Goal: Information Seeking & Learning: Find specific fact

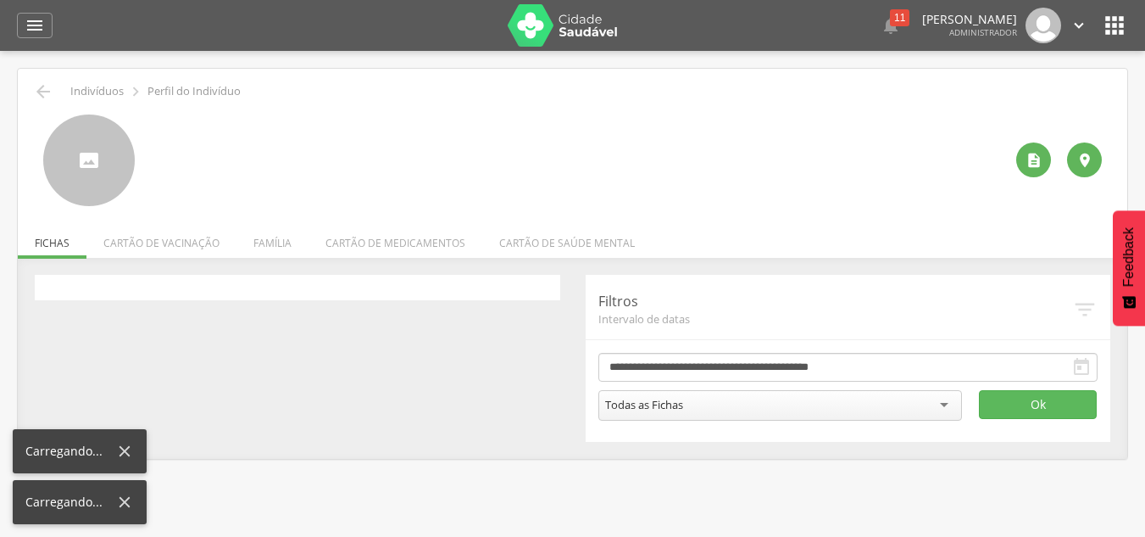
scroll to position [51, 0]
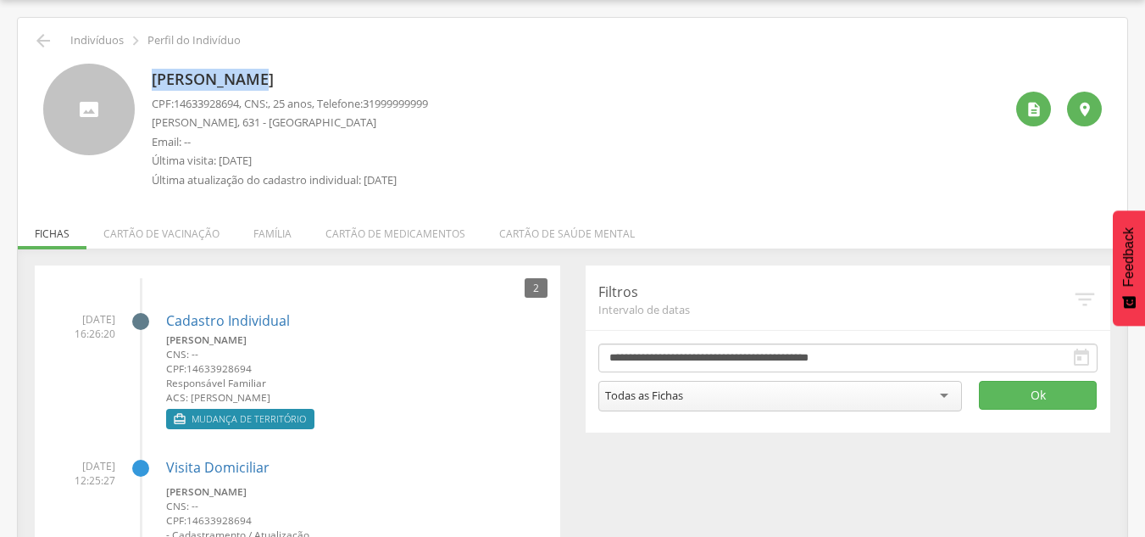
drag, startPoint x: 153, startPoint y: 77, endPoint x: 256, endPoint y: 76, distance: 103.4
click at [256, 75] on p "[PERSON_NAME]" at bounding box center [290, 80] width 276 height 22
click at [174, 142] on p "Email: --" at bounding box center [290, 142] width 276 height 16
drag, startPoint x: 153, startPoint y: 76, endPoint x: 396, endPoint y: 70, distance: 242.5
click at [396, 70] on div "[PERSON_NAME] CPF: 14633928694 , CNS: , 25 anos, Telefone: [PHONE_NUMBER] [PERS…" at bounding box center [572, 130] width 1059 height 133
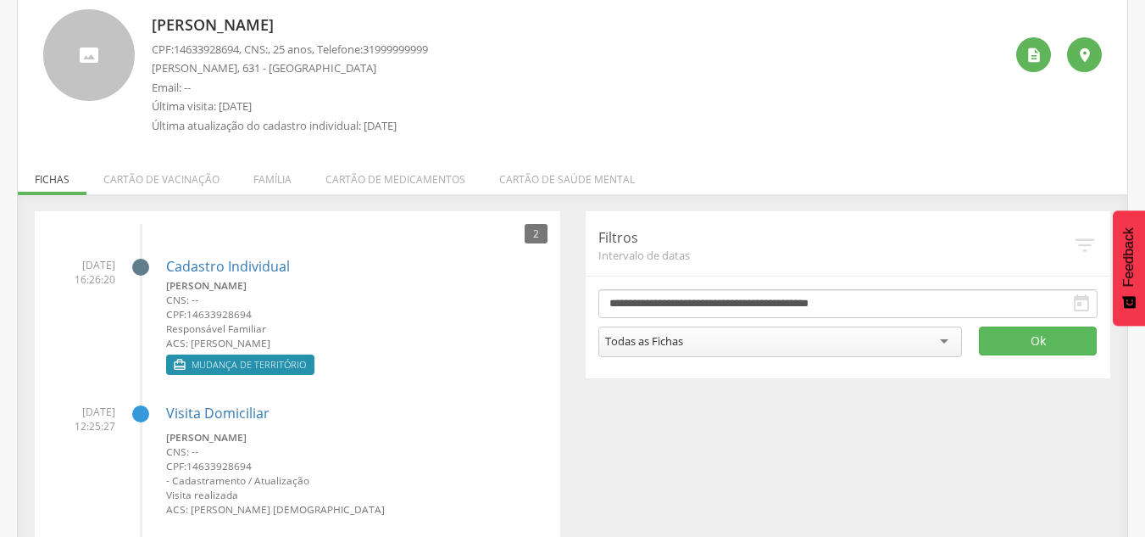
scroll to position [136, 0]
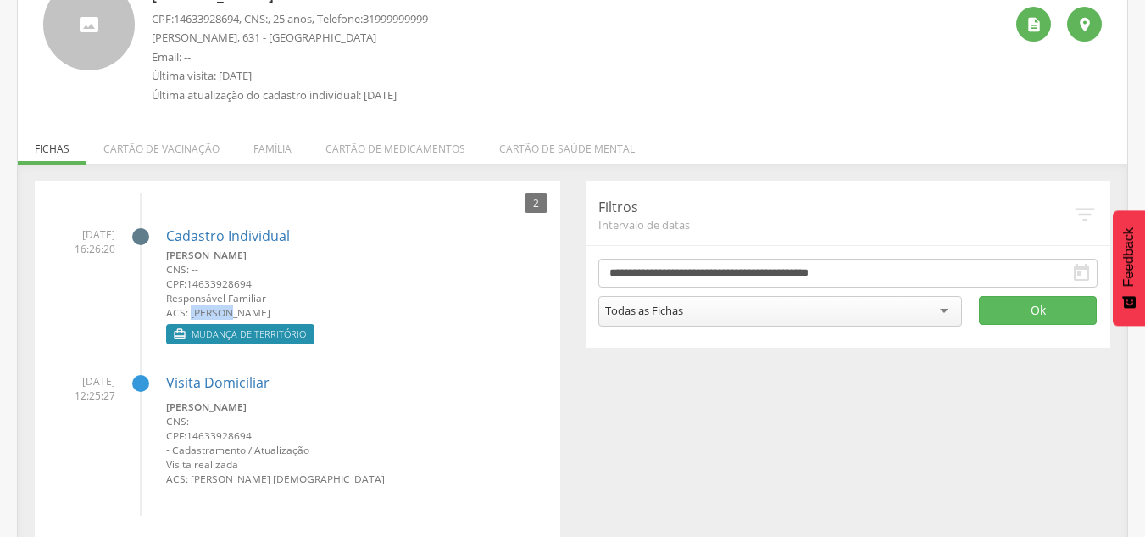
drag, startPoint x: 191, startPoint y: 311, endPoint x: 231, endPoint y: 310, distance: 40.7
click at [232, 310] on small "ACS: [PERSON_NAME]" at bounding box center [356, 312] width 381 height 14
click at [195, 316] on small "ACS: [PERSON_NAME]" at bounding box center [356, 312] width 381 height 14
drag, startPoint x: 62, startPoint y: 227, endPoint x: 117, endPoint y: 245, distance: 57.9
click at [117, 245] on li "[DATE] 16:26:20 Cadastro Individual [PERSON_NAME] CNS: -- CPF: 14633928694 Resp…" at bounding box center [297, 281] width 500 height 135
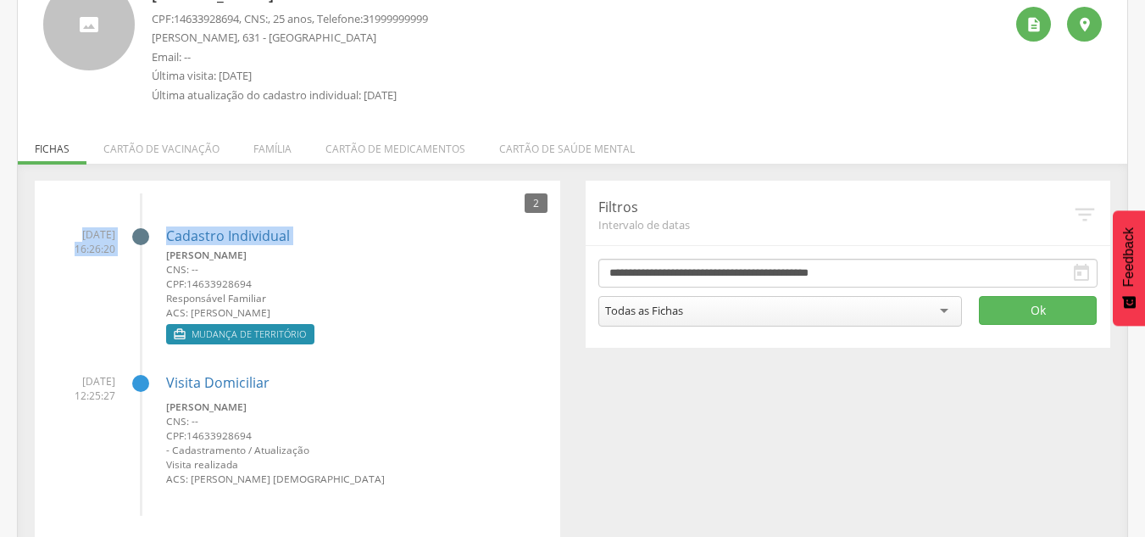
click at [114, 248] on span "[DATE] 16:26:20" at bounding box center [81, 241] width 68 height 29
click at [77, 240] on span "[DATE] 16:26:20" at bounding box center [81, 241] width 68 height 29
click at [64, 236] on span "[DATE] 16:26:20" at bounding box center [81, 241] width 68 height 29
drag, startPoint x: 62, startPoint y: 235, endPoint x: 117, endPoint y: 241, distance: 55.4
click at [117, 241] on li "[DATE] 16:26:20 Cadastro Individual [PERSON_NAME] CNS: -- CPF: 14633928694 Resp…" at bounding box center [297, 281] width 500 height 135
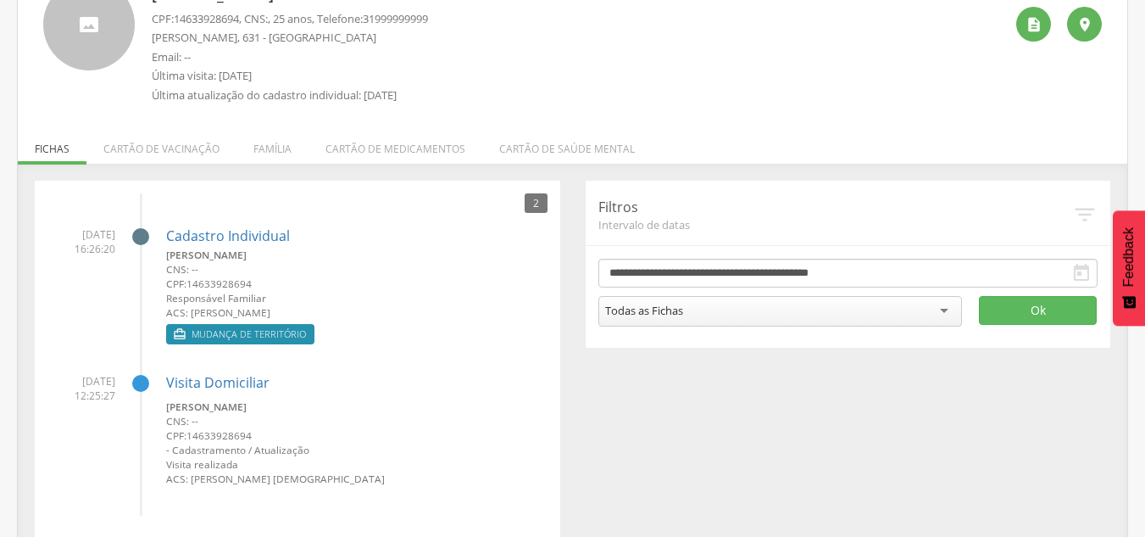
click at [123, 245] on li "[DATE] 16:26:20 Cadastro Individual [PERSON_NAME] CNS: -- CPF: 14633928694 Resp…" at bounding box center [297, 281] width 500 height 135
drag, startPoint x: 114, startPoint y: 253, endPoint x: 59, endPoint y: 237, distance: 57.2
click at [47, 234] on li "[DATE] 16:26:20 Cadastro Individual [PERSON_NAME] CNS: -- CPF: 14633928694 Resp…" at bounding box center [297, 281] width 500 height 135
click at [70, 243] on span "[DATE] 16:26:20" at bounding box center [81, 241] width 68 height 29
drag, startPoint x: 59, startPoint y: 229, endPoint x: 72, endPoint y: 254, distance: 28.4
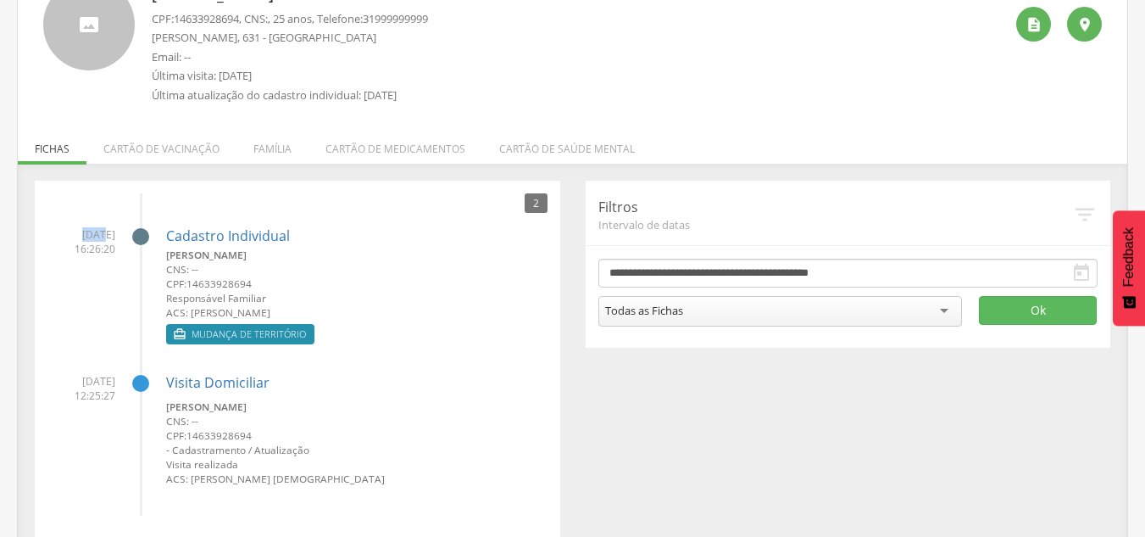
click at [84, 236] on span "[DATE] 16:26:20" at bounding box center [81, 241] width 68 height 29
click at [71, 257] on li "[DATE] 16:26:20 Cadastro Individual [PERSON_NAME] CNS: -- CPF: 14633928694 Resp…" at bounding box center [297, 281] width 500 height 135
drag, startPoint x: 64, startPoint y: 231, endPoint x: 105, endPoint y: 233, distance: 41.6
click at [97, 233] on span "[DATE] 16:26:20" at bounding box center [81, 241] width 68 height 29
click at [66, 240] on span "[DATE] 16:26:20" at bounding box center [81, 241] width 68 height 29
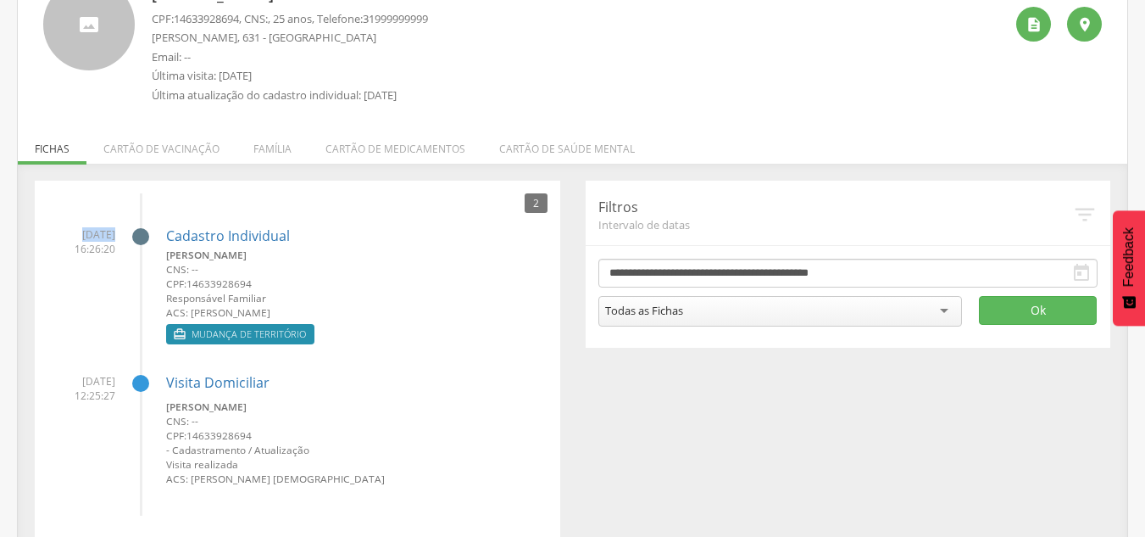
click at [59, 229] on span "[DATE] 16:26:20" at bounding box center [81, 241] width 68 height 29
click at [47, 232] on span "[DATE] 16:26:20" at bounding box center [81, 241] width 68 height 29
drag, startPoint x: 188, startPoint y: 305, endPoint x: 261, endPoint y: 303, distance: 72.9
click at [267, 303] on div "[PERSON_NAME] CNS: -- CPF: 14633928694 Responsável Familiar ACS: [PERSON_NAME]" at bounding box center [356, 284] width 381 height 72
drag, startPoint x: 136, startPoint y: 267, endPoint x: 99, endPoint y: 251, distance: 39.8
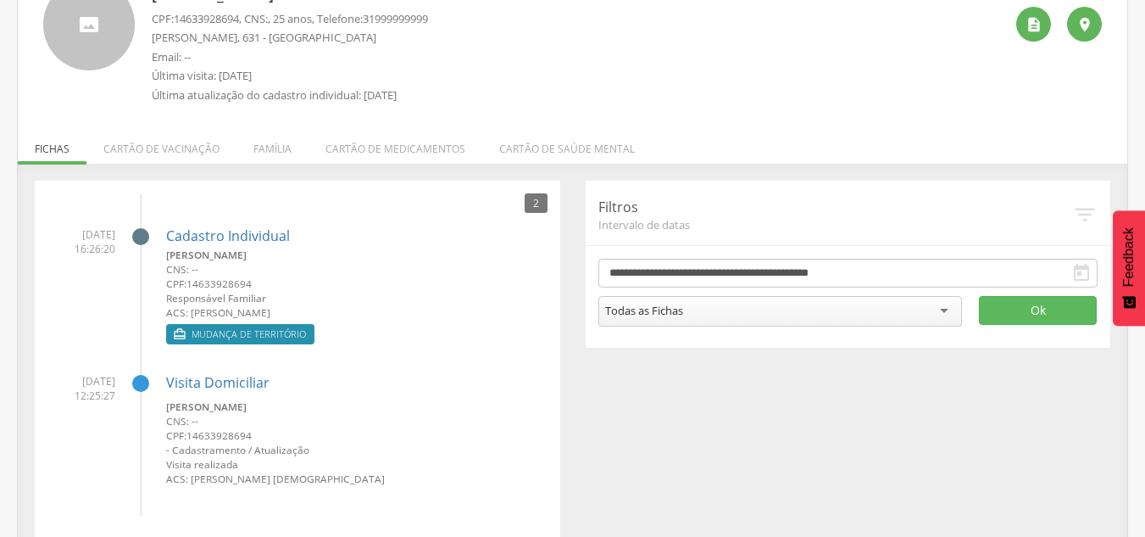
click at [135, 266] on li "[DATE] 16:26:20 Cadastro Individual [PERSON_NAME] CNS: -- CPF: 14633928694 Resp…" at bounding box center [297, 281] width 500 height 135
drag, startPoint x: 66, startPoint y: 232, endPoint x: 109, endPoint y: 236, distance: 43.4
click at [109, 236] on span "[DATE] 16:26:20" at bounding box center [81, 241] width 68 height 29
click at [104, 258] on li "[DATE] 16:26:20 Cadastro Individual [PERSON_NAME] CNS: -- CPF: 14633928694 Resp…" at bounding box center [297, 281] width 500 height 135
drag, startPoint x: 118, startPoint y: 256, endPoint x: 72, endPoint y: 242, distance: 47.7
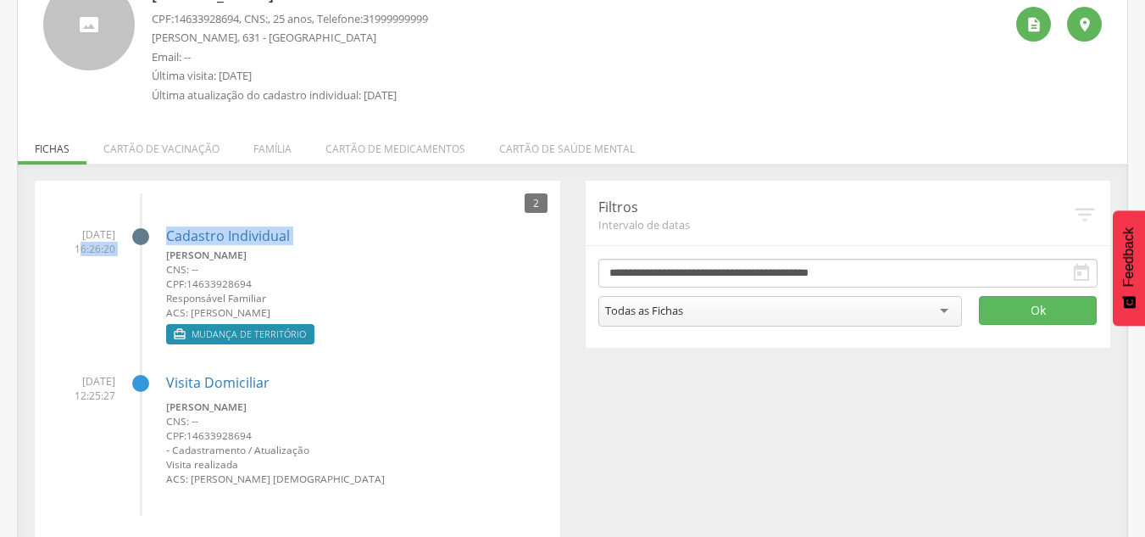
click at [73, 243] on li "[DATE] 16:26:20 Cadastro Individual [PERSON_NAME] CNS: -- CPF: 14633928694 Resp…" at bounding box center [297, 281] width 500 height 135
click at [62, 237] on span "[DATE] 16:26:20" at bounding box center [81, 241] width 68 height 29
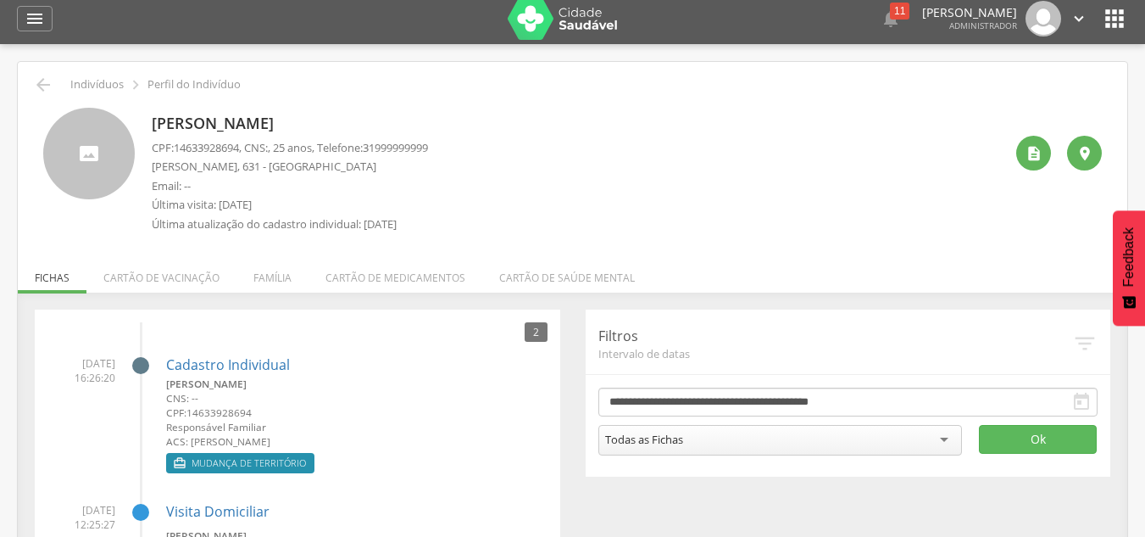
scroll to position [0, 0]
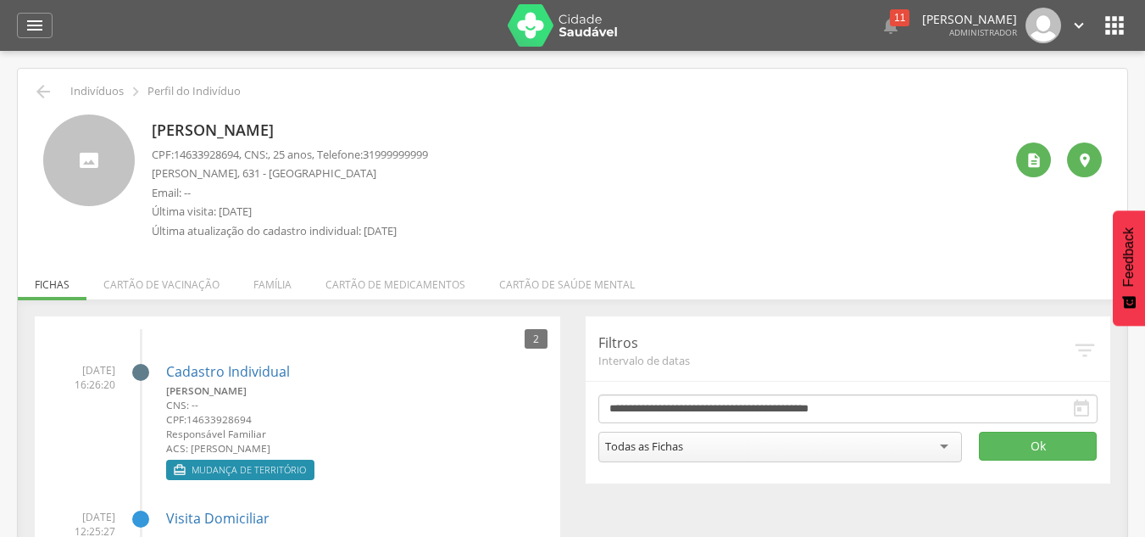
drag, startPoint x: 148, startPoint y: 127, endPoint x: 409, endPoint y: 125, distance: 260.2
click at [409, 125] on div "[PERSON_NAME] CPF: 14633928694 , CNS: , 25 anos, Telefone: [PHONE_NUMBER] [PERS…" at bounding box center [572, 180] width 1059 height 133
drag, startPoint x: 186, startPoint y: 443, endPoint x: 218, endPoint y: 448, distance: 32.5
click at [218, 448] on small "ACS: [PERSON_NAME]" at bounding box center [356, 448] width 381 height 14
drag, startPoint x: 66, startPoint y: 367, endPoint x: 127, endPoint y: 387, distance: 64.1
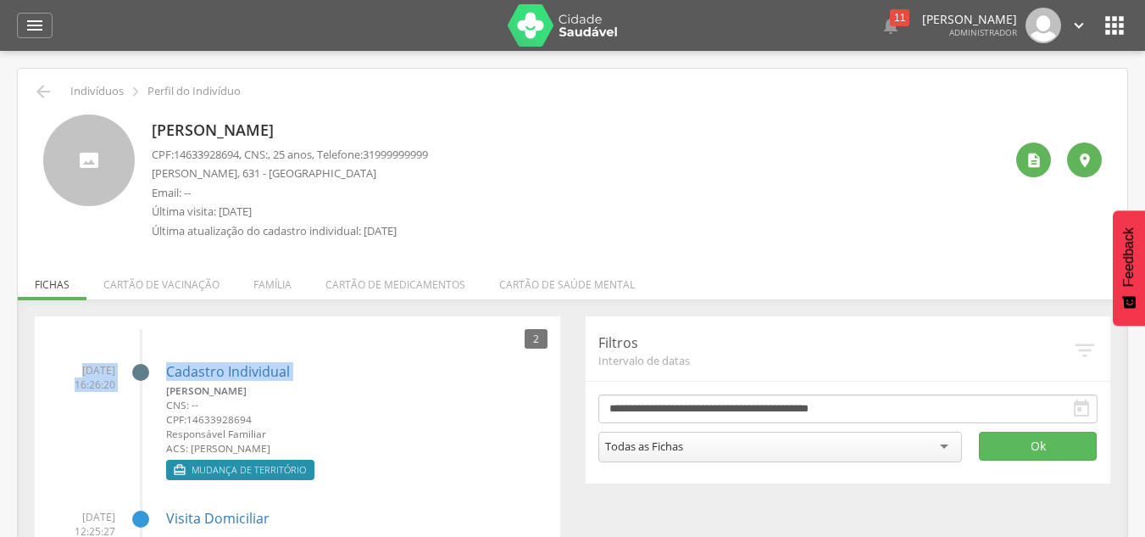
click at [127, 385] on li "[DATE] 16:26:20 Cadastro Individual [PERSON_NAME] CNS: -- CPF: 14633928694 Resp…" at bounding box center [297, 417] width 500 height 135
drag, startPoint x: 102, startPoint y: 389, endPoint x: 103, endPoint y: 401, distance: 12.0
click at [103, 390] on span "[DATE] 16:26:20" at bounding box center [81, 377] width 68 height 29
click at [251, 402] on small "CNS: --" at bounding box center [356, 405] width 381 height 14
drag, startPoint x: 62, startPoint y: 367, endPoint x: 143, endPoint y: 395, distance: 86.0
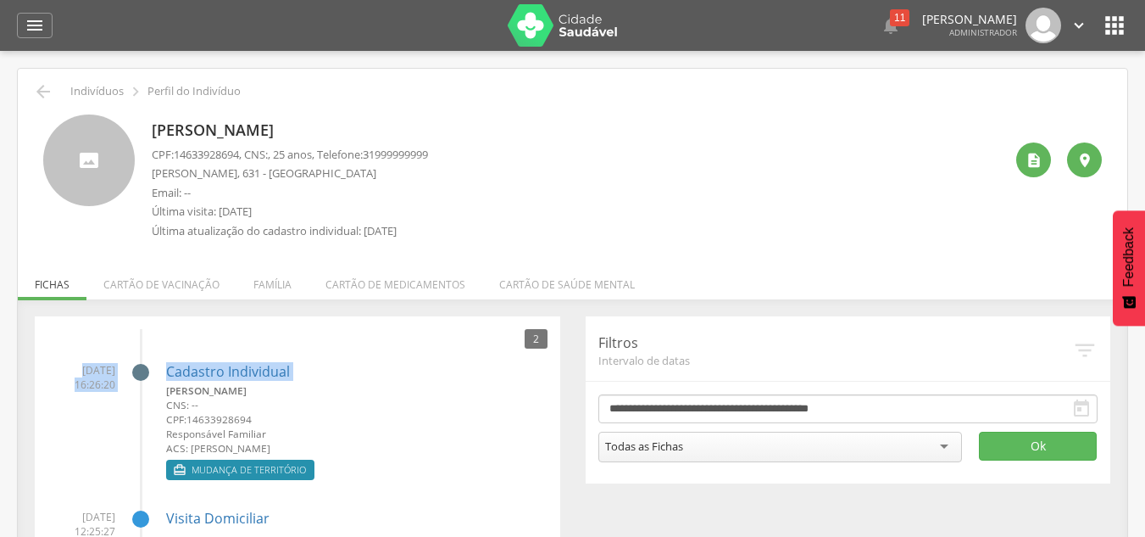
click at [143, 395] on li "[DATE] 16:26:20 Cadastro Individual [PERSON_NAME] CNS: -- CPF: 14633928694 Resp…" at bounding box center [297, 417] width 500 height 135
click at [125, 403] on li "[DATE] 16:26:20 Cadastro Individual [PERSON_NAME] CNS: -- CPF: 14633928694 Resp…" at bounding box center [297, 417] width 500 height 135
drag, startPoint x: 149, startPoint y: 131, endPoint x: 403, endPoint y: 108, distance: 255.2
click at [403, 108] on div "[PERSON_NAME] CPF: 14633928694 , CNS: , 25 anos, Telefone: [PHONE_NUMBER] [PERS…" at bounding box center [573, 175] width 1084 height 146
click at [214, 179] on p "[PERSON_NAME], 631 - [GEOGRAPHIC_DATA]" at bounding box center [290, 173] width 276 height 16
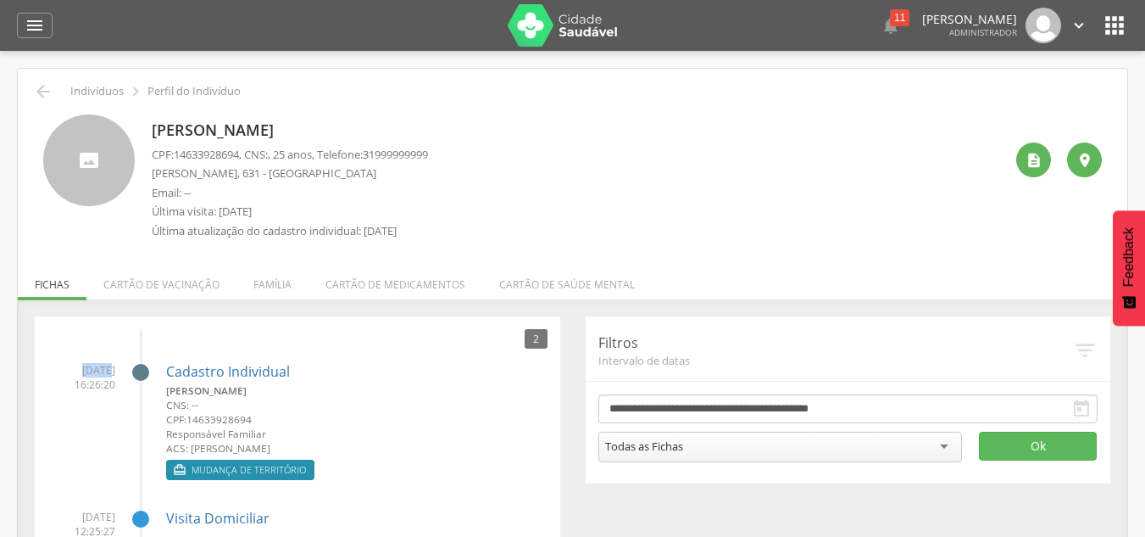
drag, startPoint x: 59, startPoint y: 363, endPoint x: 90, endPoint y: 368, distance: 30.9
click at [90, 368] on span "[DATE] 16:26:20" at bounding box center [81, 377] width 68 height 29
click at [94, 392] on li "[DATE] 16:26:20 Cadastro Individual [PERSON_NAME] CNS: -- CPF: 14633928694 Resp…" at bounding box center [297, 417] width 500 height 135
drag, startPoint x: 123, startPoint y: 384, endPoint x: 50, endPoint y: 368, distance: 74.7
click at [57, 378] on li "[DATE] 16:26:20 Cadastro Individual [PERSON_NAME] CNS: -- CPF: 14633928694 Resp…" at bounding box center [297, 417] width 500 height 135
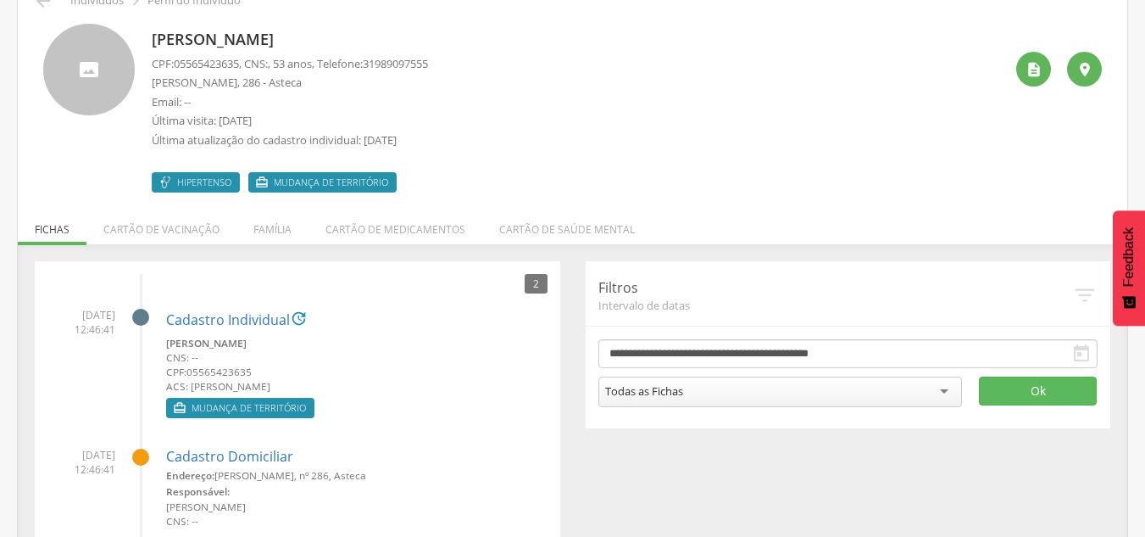
scroll to position [51, 0]
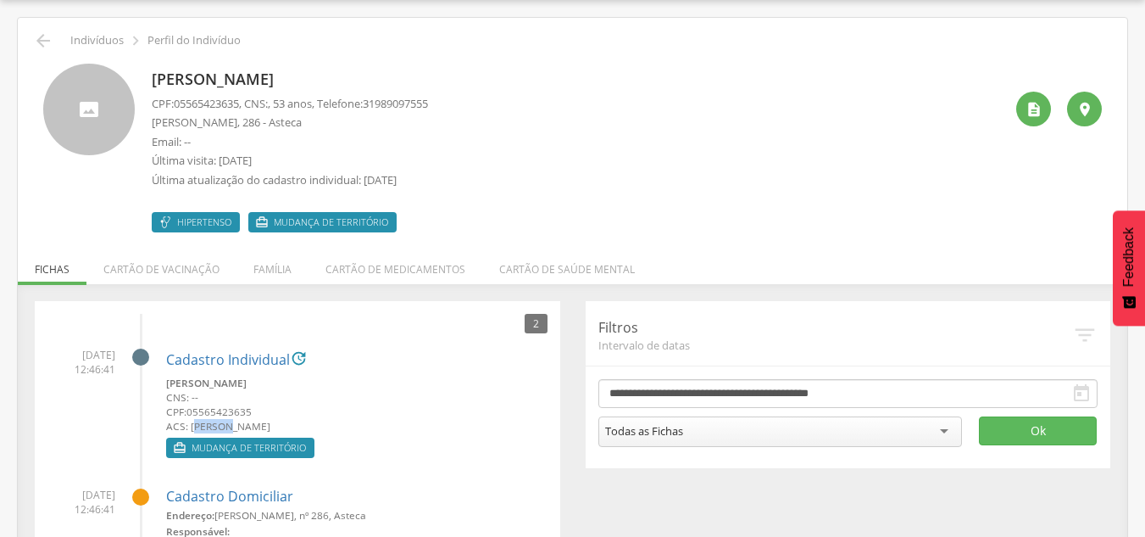
drag, startPoint x: 197, startPoint y: 420, endPoint x: 235, endPoint y: 420, distance: 38.1
click at [235, 420] on small "ACS: [PERSON_NAME]" at bounding box center [356, 426] width 381 height 14
click at [264, 309] on div "2 02/10/2025 12:46:41 Cadastro Individual  Silvania de Souza Coutinho CNS: -- …" at bounding box center [298, 479] width 526 height 356
drag, startPoint x: 153, startPoint y: 74, endPoint x: 198, endPoint y: 98, distance: 51.2
click at [186, 77] on p "Silvania de Souza Coutinho" at bounding box center [290, 80] width 276 height 22
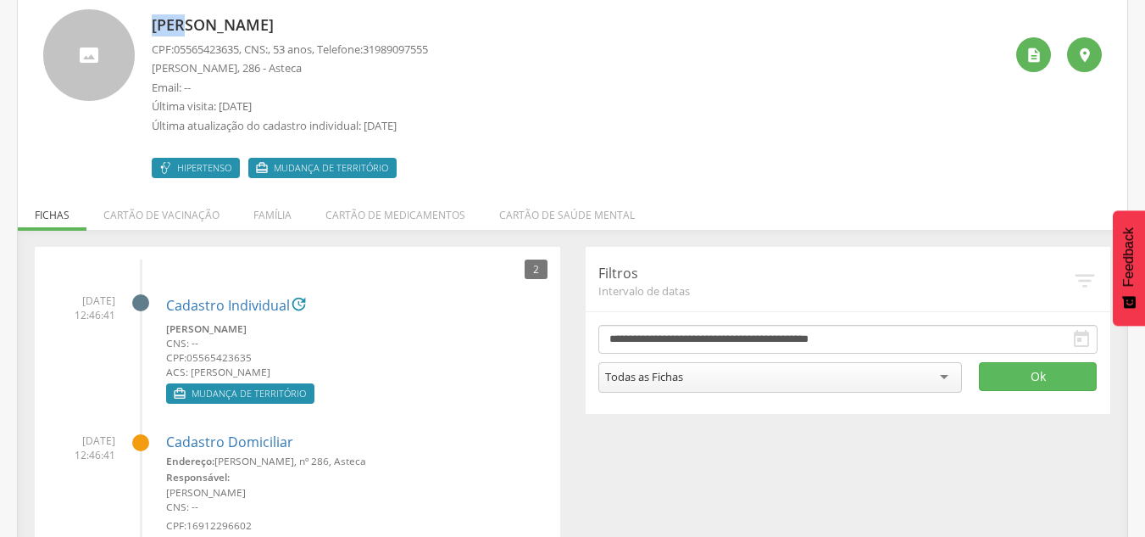
scroll to position [136, 0]
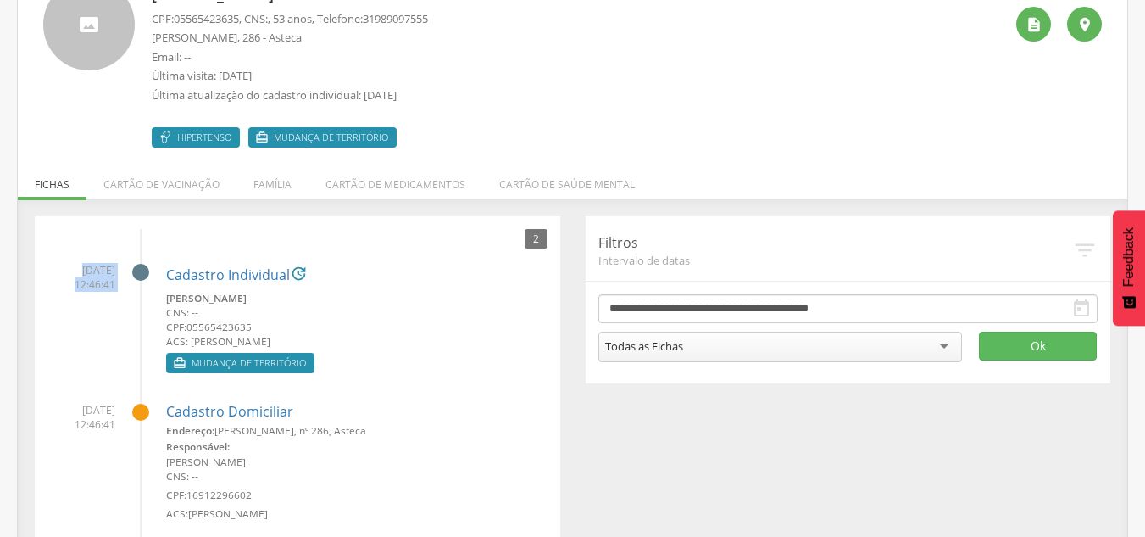
drag, startPoint x: 63, startPoint y: 265, endPoint x: 119, endPoint y: 281, distance: 58.2
click at [119, 281] on li "02/10/2025 12:46:41 Cadastro Individual  Silvania de Souza Coutinho CNS: -- CP…" at bounding box center [297, 313] width 500 height 127
drag, startPoint x: 126, startPoint y: 298, endPoint x: 112, endPoint y: 290, distance: 16.3
click at [125, 298] on li "02/10/2025 12:46:41 Cadastro Individual  Silvania de Souza Coutinho CNS: -- CP…" at bounding box center [297, 313] width 500 height 127
drag, startPoint x: 75, startPoint y: 264, endPoint x: 103, endPoint y: 275, distance: 30.6
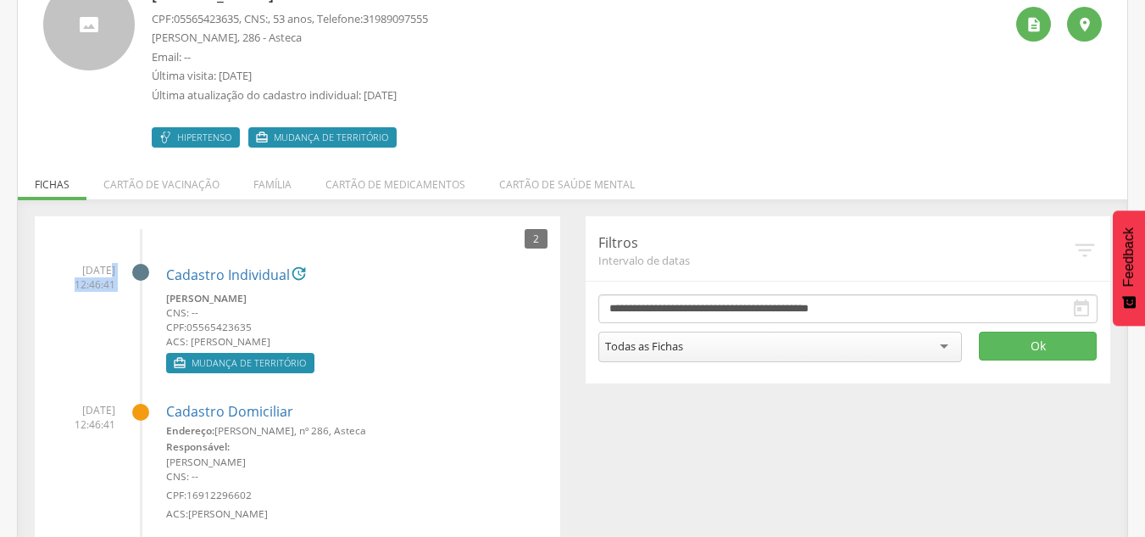
click at [93, 269] on li "02/10/2025 12:46:41 Cadastro Individual  Silvania de Souza Coutinho CNS: -- CP…" at bounding box center [297, 313] width 500 height 127
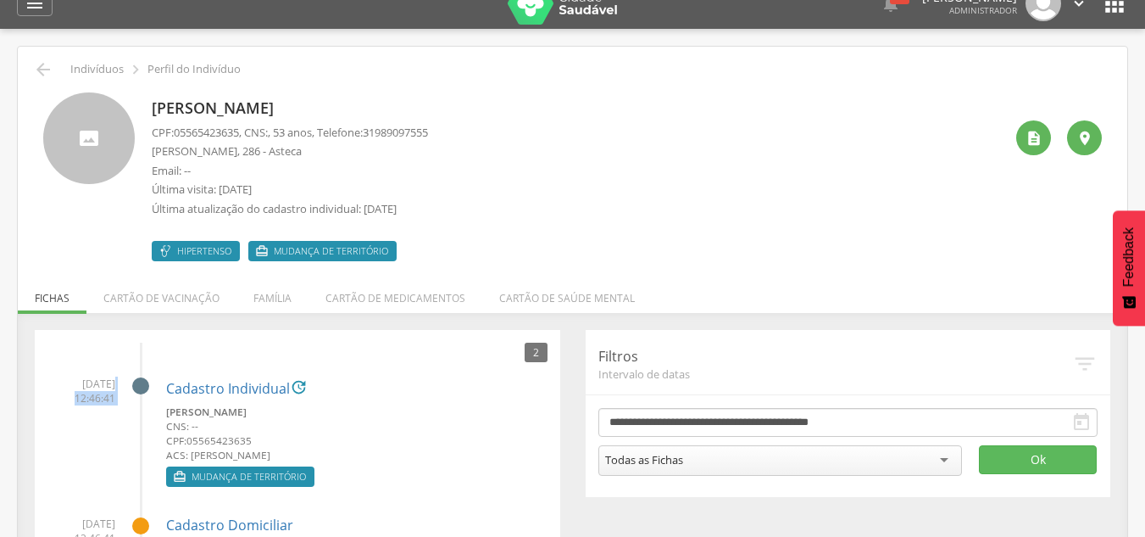
scroll to position [85, 0]
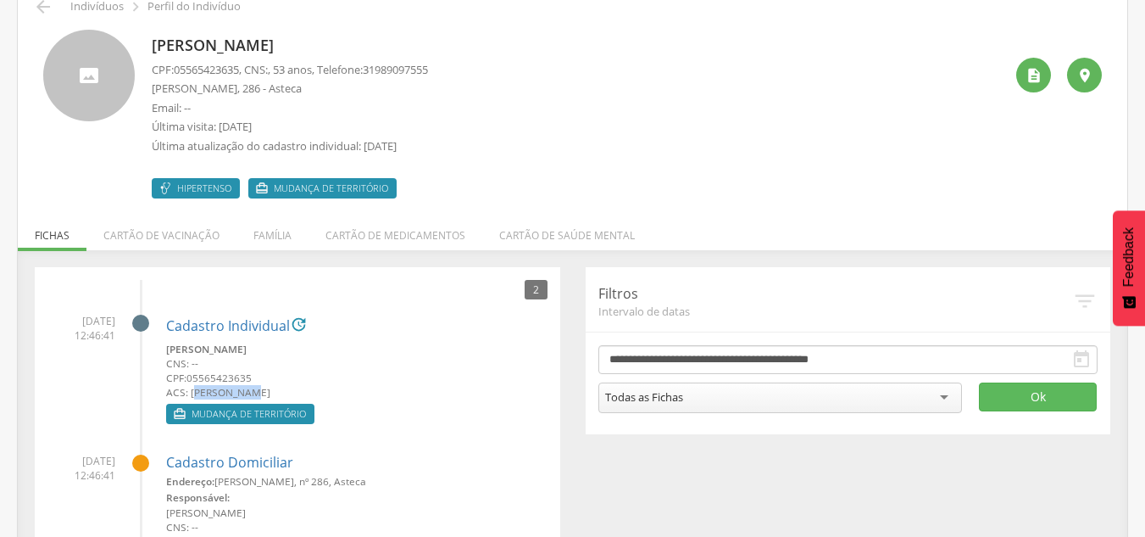
drag, startPoint x: 207, startPoint y: 389, endPoint x: 211, endPoint y: 399, distance: 11.0
click at [255, 397] on small "ACS: [PERSON_NAME]" at bounding box center [356, 392] width 381 height 14
click at [197, 389] on small "ACS: [PERSON_NAME]" at bounding box center [356, 392] width 381 height 14
click at [186, 389] on small "ACS: [PERSON_NAME]" at bounding box center [356, 392] width 381 height 14
drag, startPoint x: 203, startPoint y: 396, endPoint x: 291, endPoint y: 375, distance: 89.8
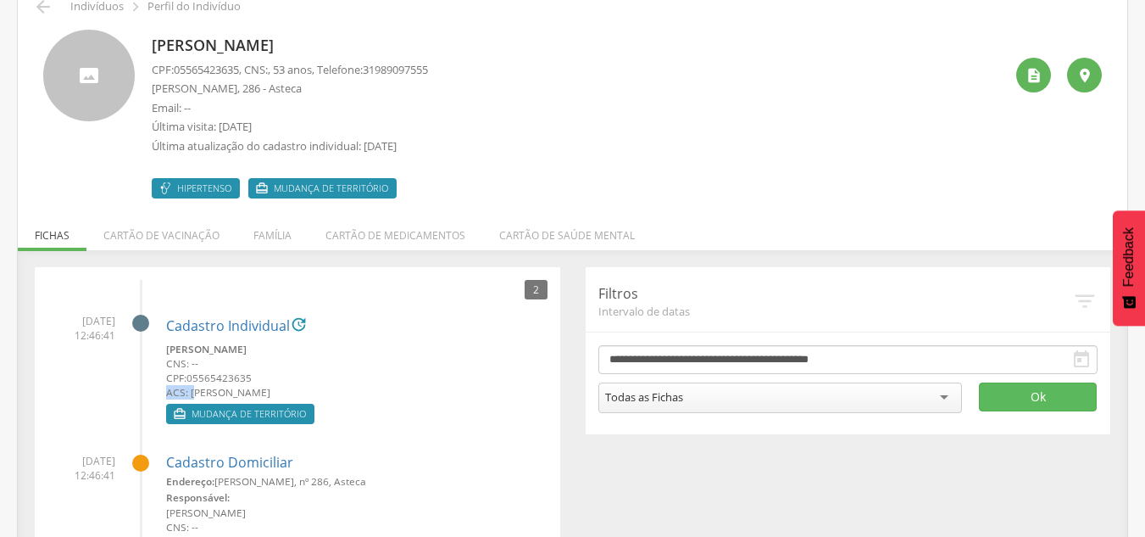
click at [291, 375] on div "Silvania de Souza Coutinho CNS: -- CPF: 05565423635 ACS: Pedro Henrique Oliveir…" at bounding box center [356, 371] width 381 height 58
drag, startPoint x: 344, startPoint y: 392, endPoint x: 191, endPoint y: 388, distance: 153.5
click at [191, 388] on small "ACS: [PERSON_NAME]" at bounding box center [356, 392] width 381 height 14
drag, startPoint x: 151, startPoint y: 47, endPoint x: 388, endPoint y: 42, distance: 237.4
click at [388, 42] on div "Silvania de Souza Coutinho CPF: 05565423635 , CNS: , 53 anos, Telefone: 3198909…" at bounding box center [572, 114] width 1059 height 169
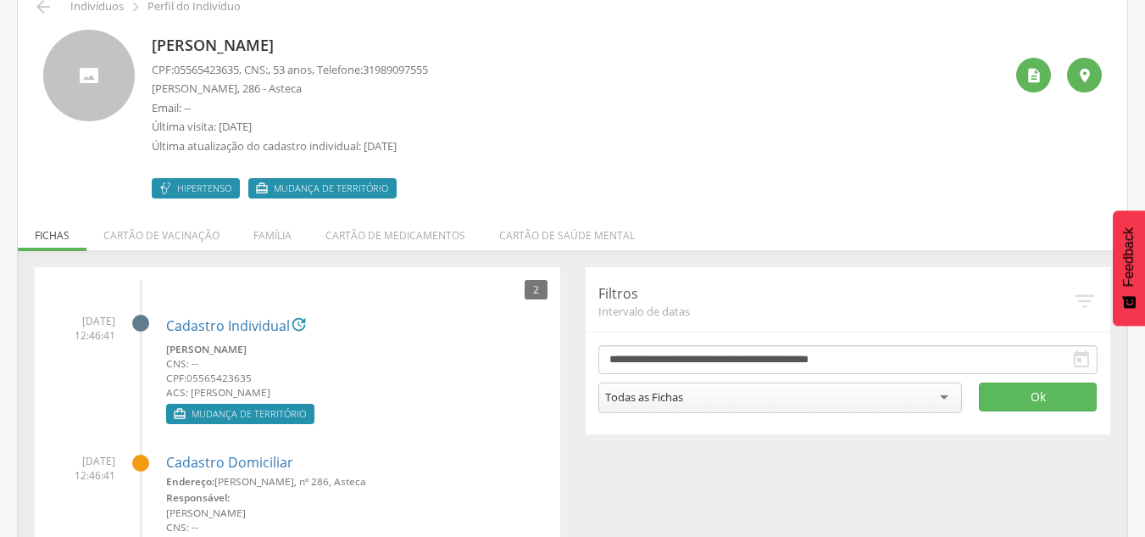
click at [53, 320] on span "02/10/2025 12:46:41" at bounding box center [81, 328] width 68 height 29
drag, startPoint x: 192, startPoint y: 393, endPoint x: 245, endPoint y: 384, distance: 53.4
click at [263, 387] on small "ACS: [PERSON_NAME]" at bounding box center [356, 392] width 381 height 14
drag, startPoint x: 71, startPoint y: 315, endPoint x: 120, endPoint y: 317, distance: 49.2
click at [105, 315] on span "02/10/2025 12:46:41" at bounding box center [81, 328] width 68 height 29
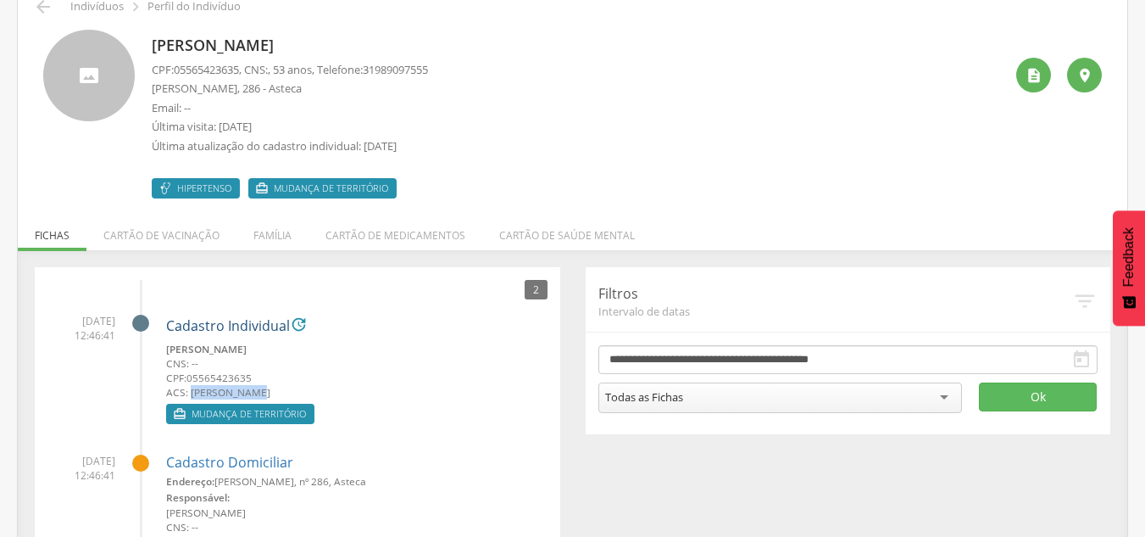
click at [207, 325] on link "Cadastro Individual" at bounding box center [228, 326] width 124 height 15
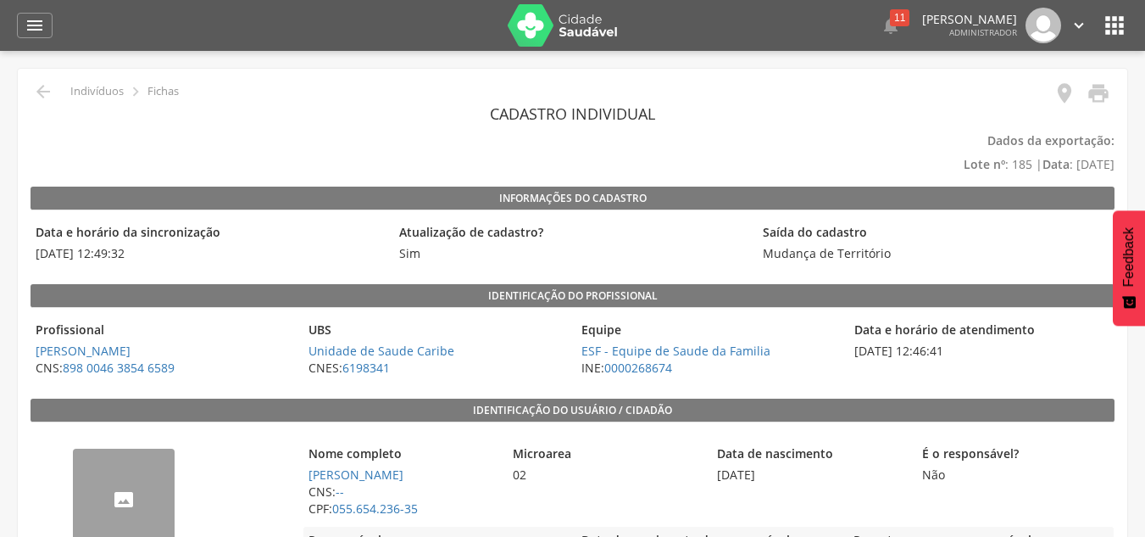
drag, startPoint x: 71, startPoint y: 253, endPoint x: 266, endPoint y: 230, distance: 196.3
click at [144, 248] on span "02/10/2025 12:49:32" at bounding box center [208, 253] width 355 height 17
click at [47, 89] on icon "" at bounding box center [43, 91] width 20 height 20
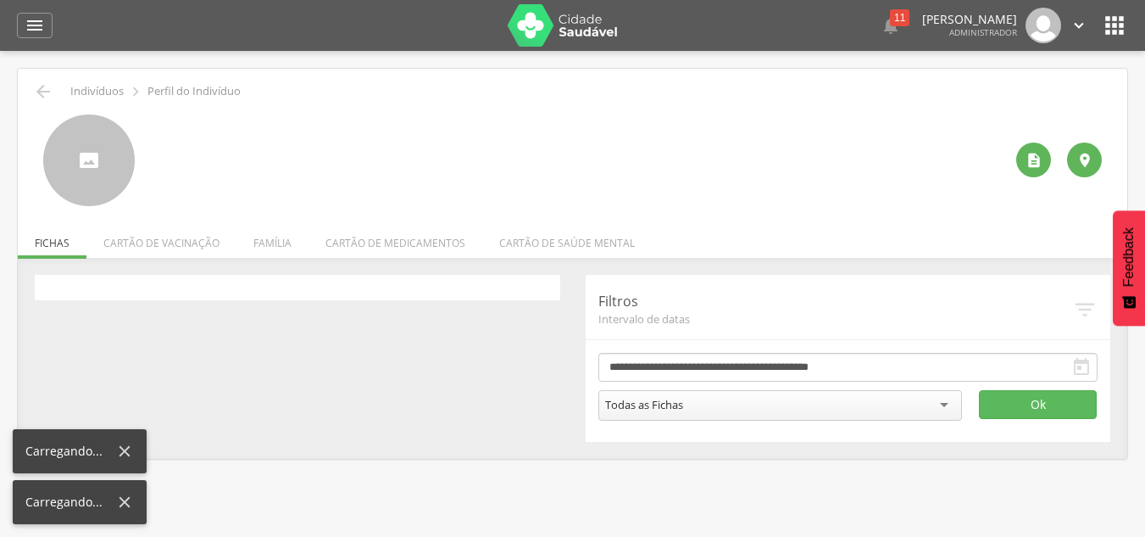
scroll to position [51, 0]
